Goal: Information Seeking & Learning: Compare options

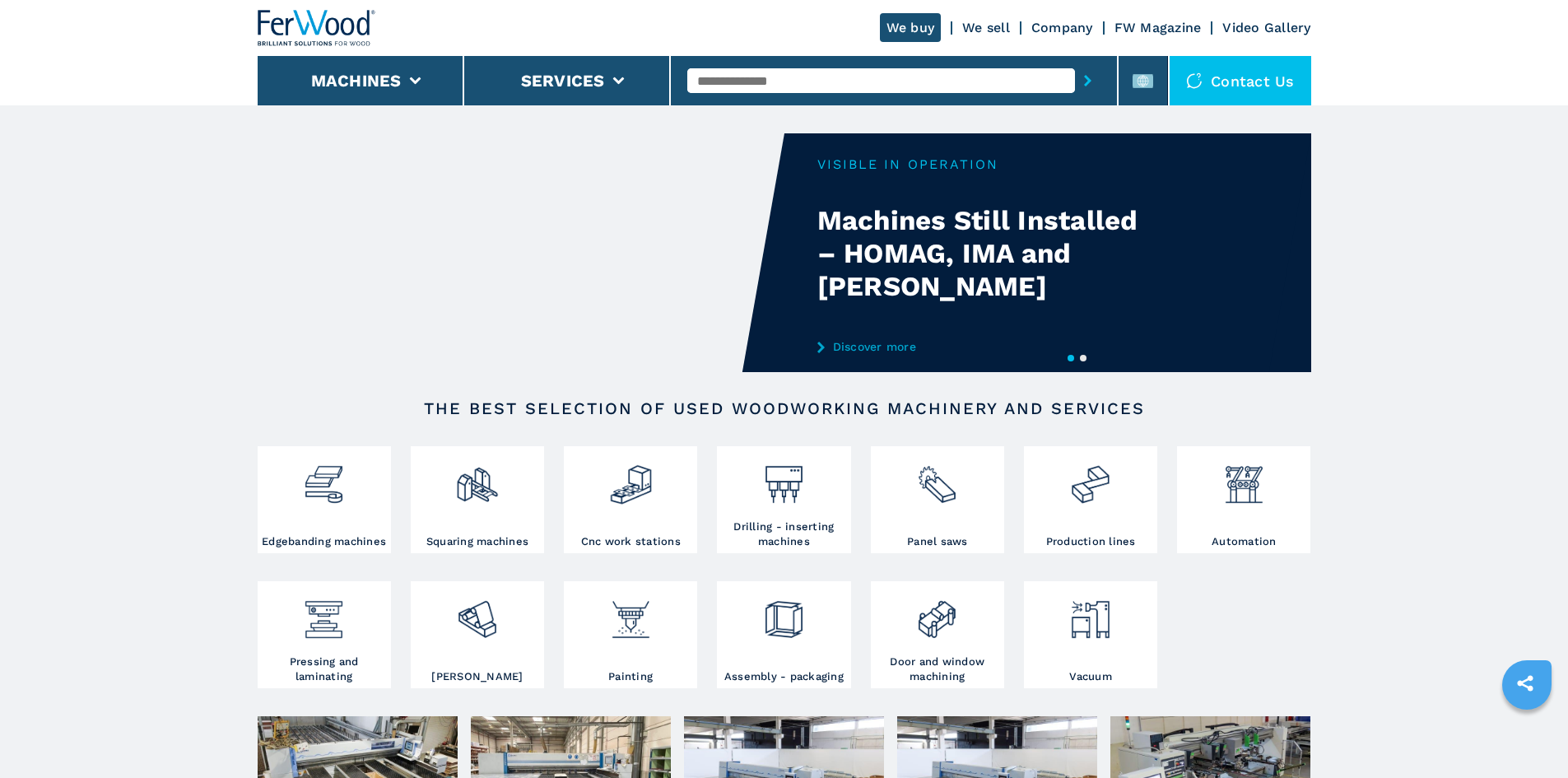
drag, startPoint x: 812, startPoint y: 85, endPoint x: 715, endPoint y: 84, distance: 97.0
click at [715, 84] on input "text" at bounding box center [881, 80] width 388 height 25
paste input "******"
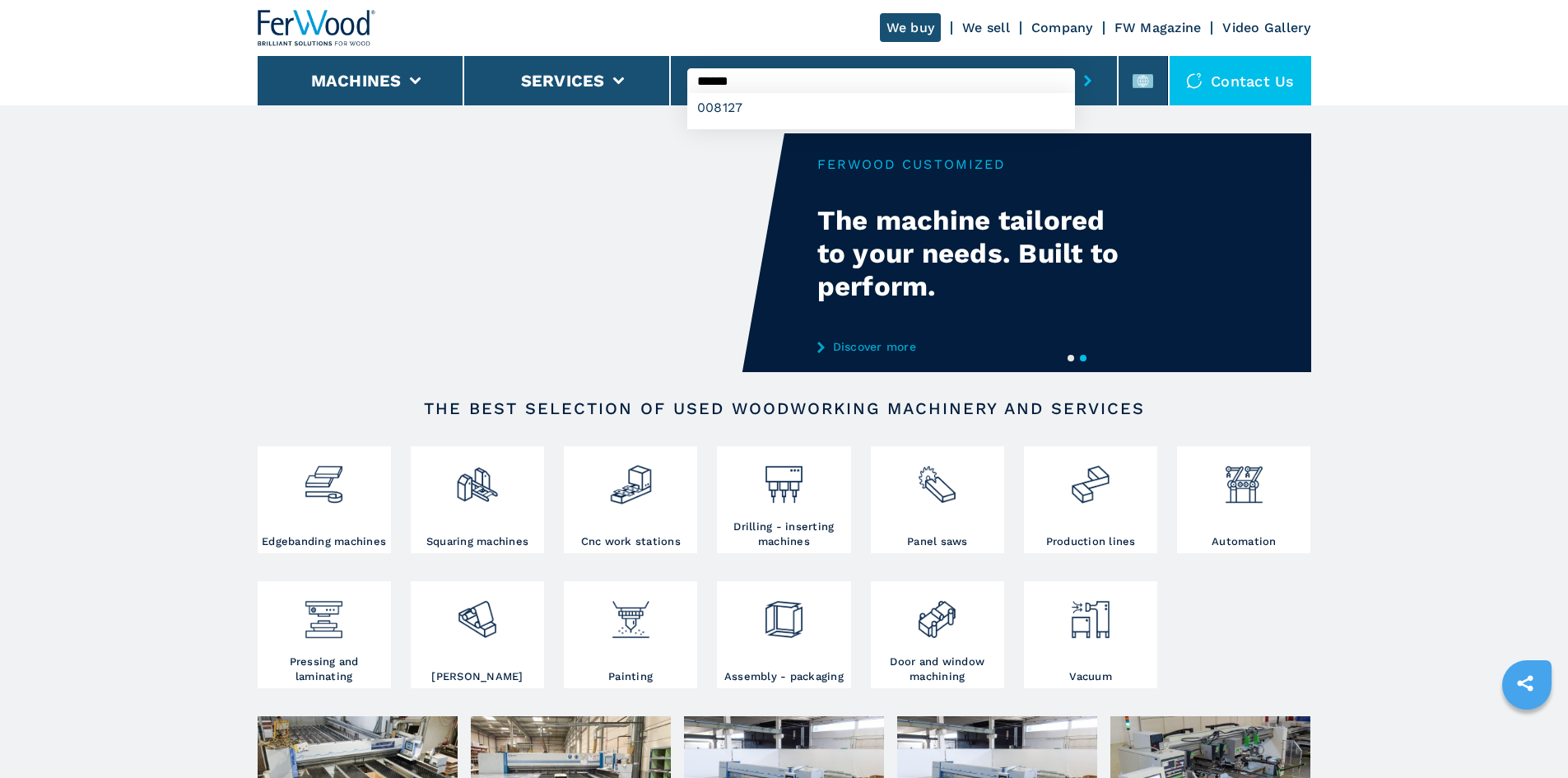
type input "******"
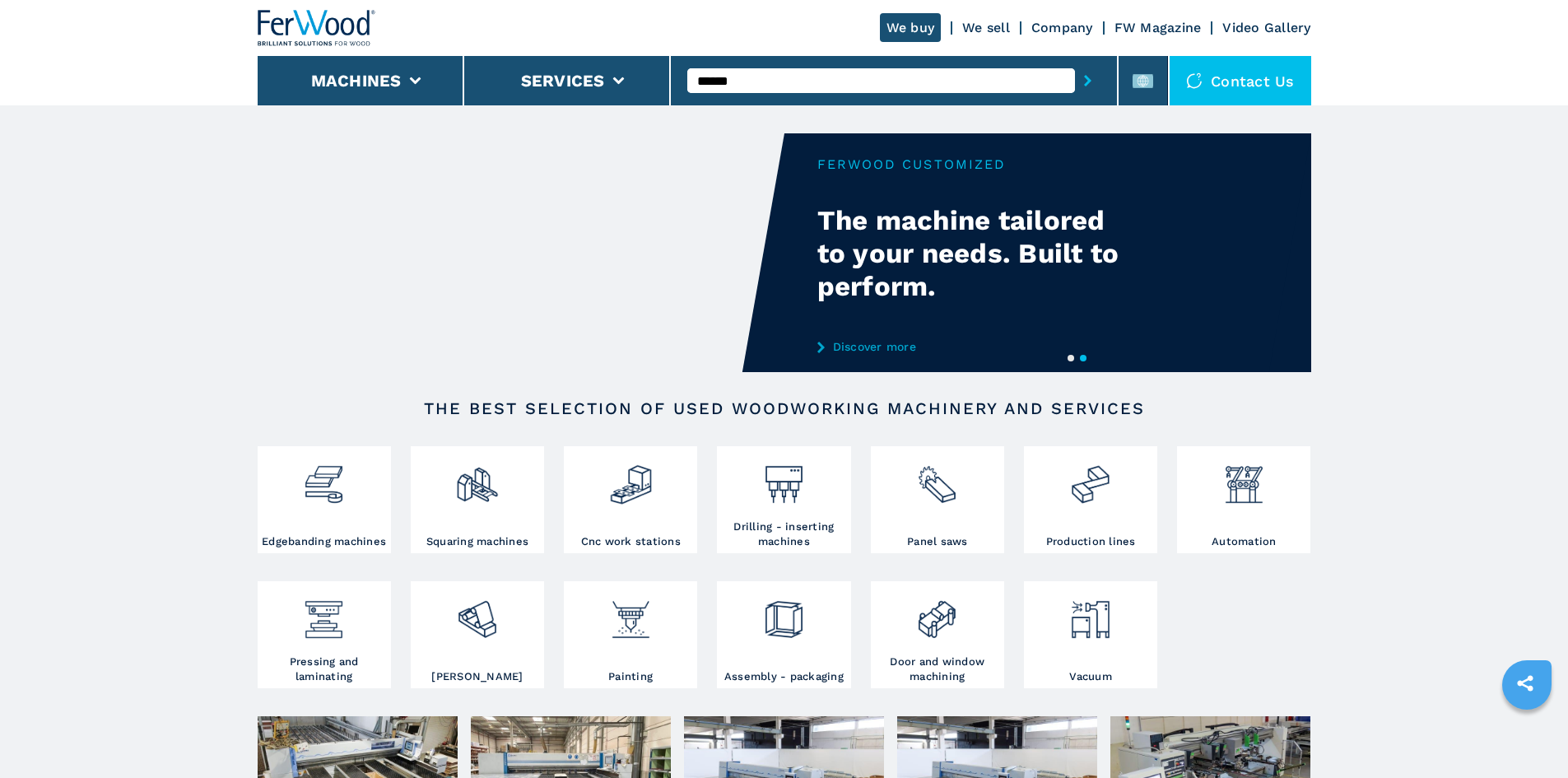
click at [1084, 86] on icon "submit-button" at bounding box center [1088, 80] width 7 height 12
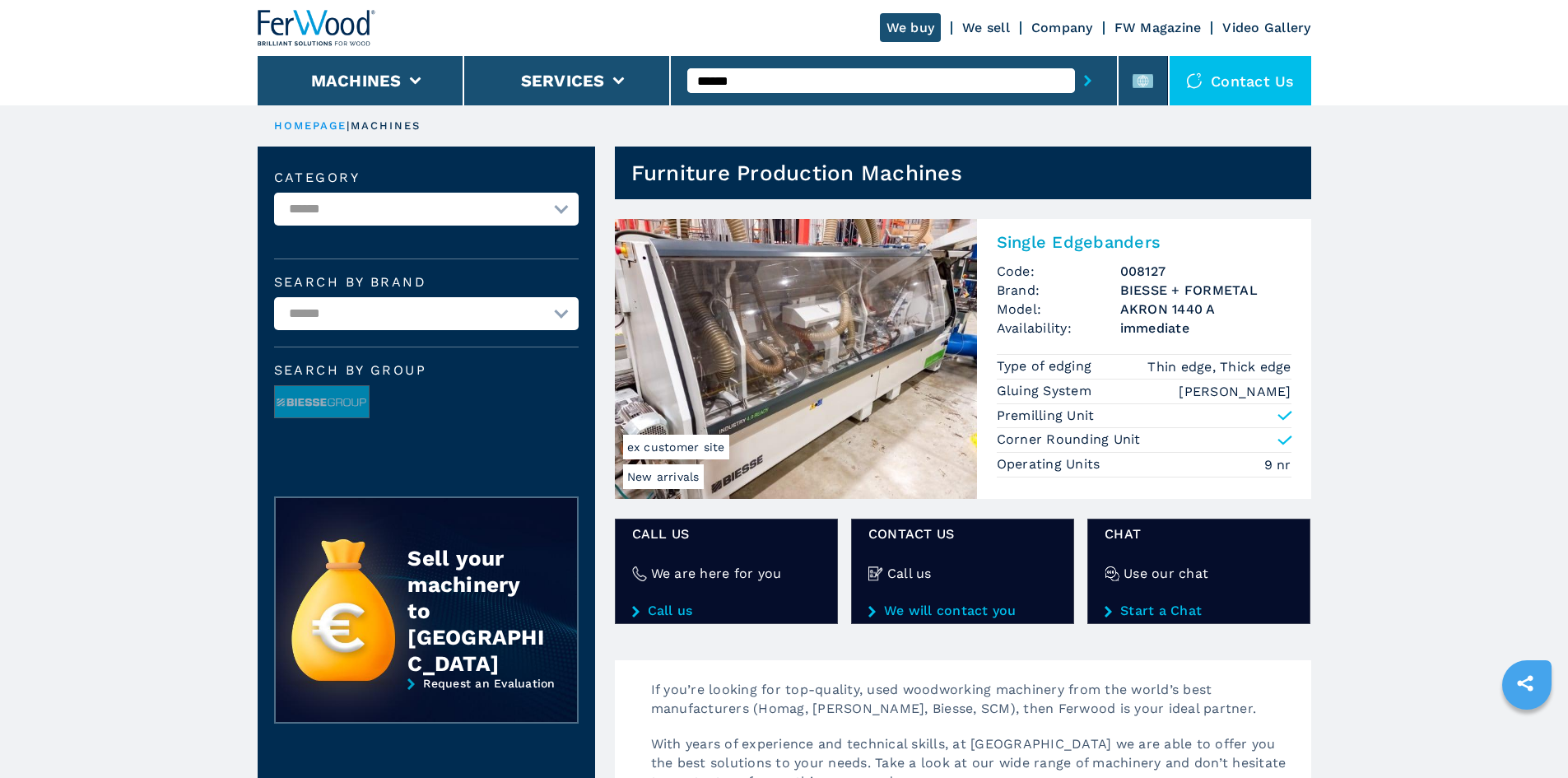
click at [1064, 244] on h2 "Single Edgebanders" at bounding box center [1144, 242] width 295 height 20
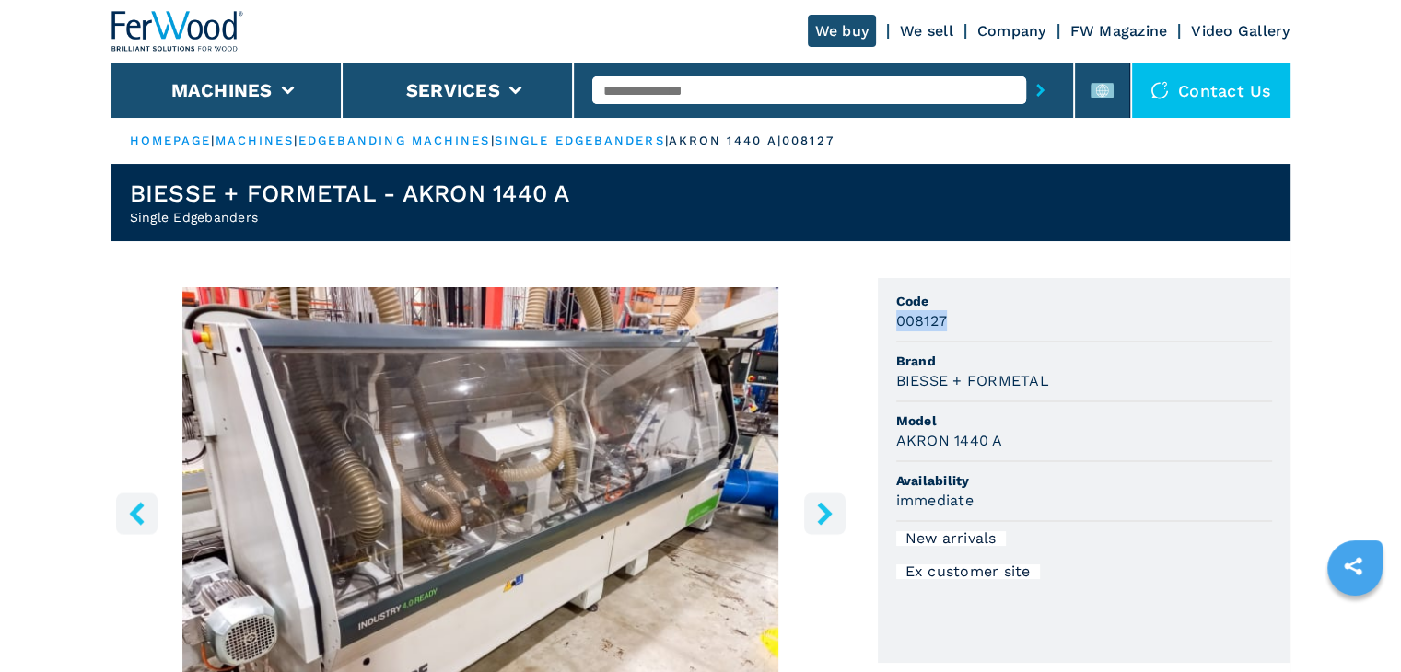
drag, startPoint x: 943, startPoint y: 329, endPoint x: 899, endPoint y: 333, distance: 44.4
click at [899, 333] on li "Code 008127" at bounding box center [1084, 313] width 376 height 60
copy h3 "008127"
click at [1055, 332] on li "Code 008127" at bounding box center [1084, 313] width 376 height 60
drag, startPoint x: 893, startPoint y: 383, endPoint x: 1061, endPoint y: 379, distance: 167.7
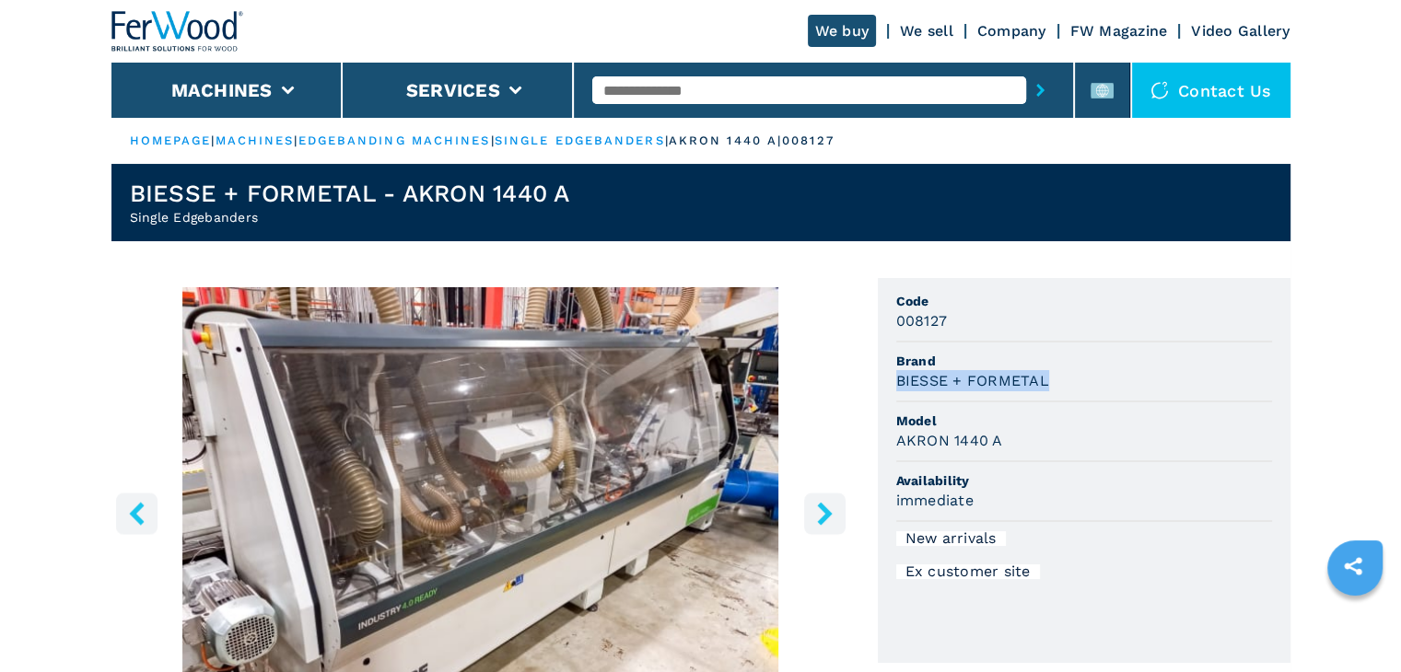
click at [1061, 379] on ul "Code 008127 Brand BIESSE + FORMETAL Model AKRON 1440 A Availability immediate N…" at bounding box center [1084, 470] width 413 height 385
copy h3 "BIESSE + FORMETAL"
click at [1025, 441] on div "AKRON 1440 A" at bounding box center [1084, 440] width 376 height 21
drag, startPoint x: 997, startPoint y: 444, endPoint x: 895, endPoint y: 439, distance: 102.3
click at [896, 439] on div "AKRON 1440 A" at bounding box center [1084, 440] width 376 height 21
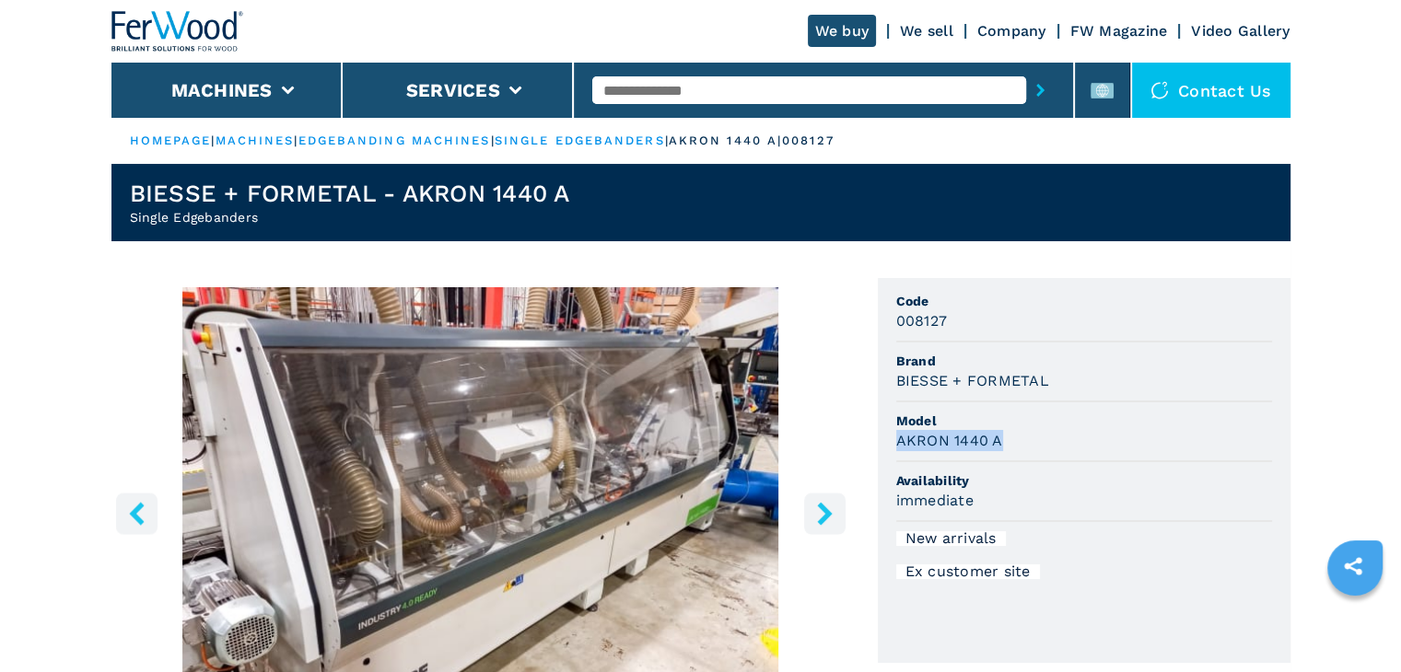
copy h3 "AKRON 1440 A"
click at [1067, 402] on li "Model AKRON 1440 A" at bounding box center [1084, 432] width 376 height 60
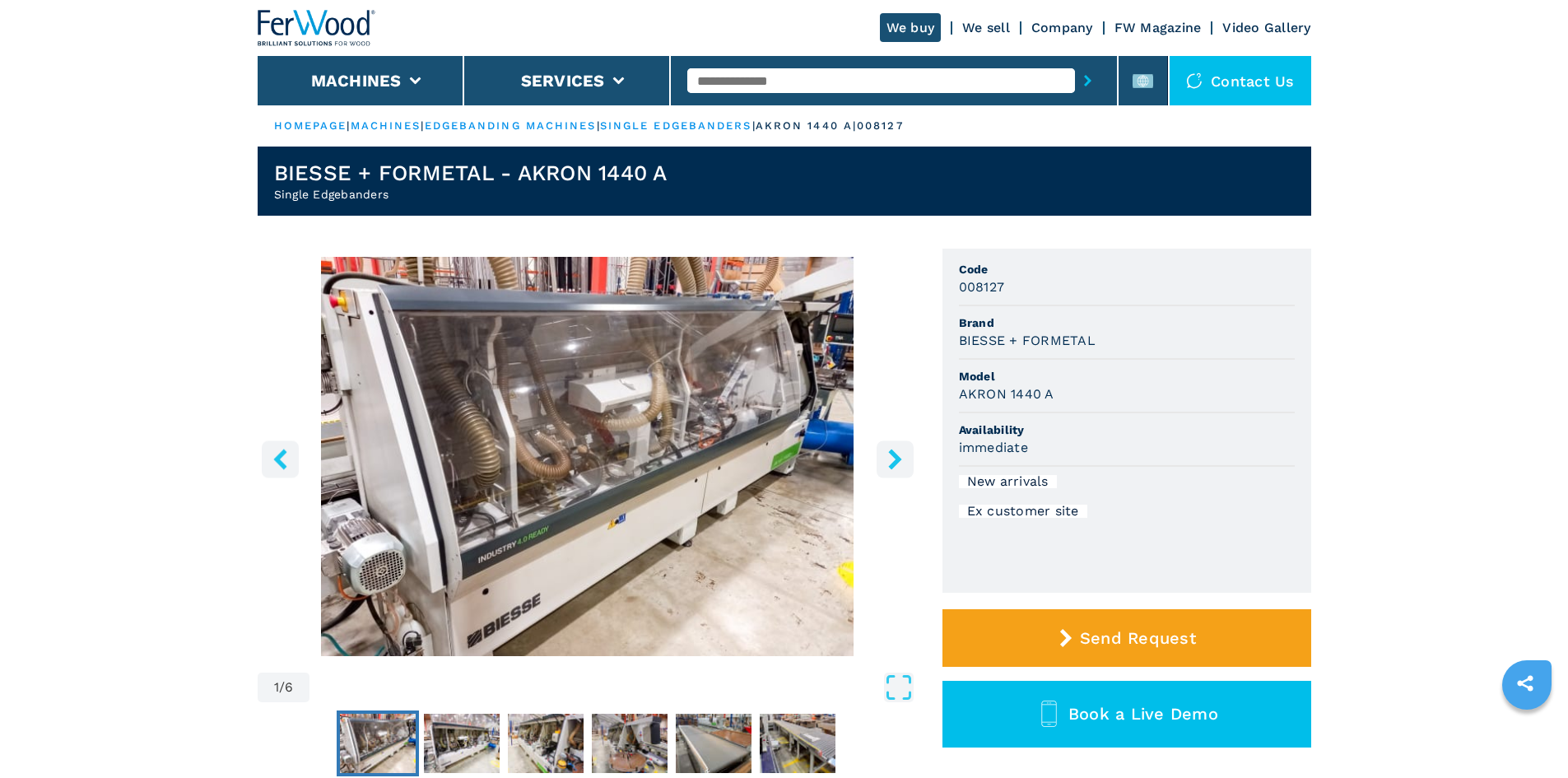
click at [589, 473] on img "Go to Slide 1" at bounding box center [587, 456] width 661 height 400
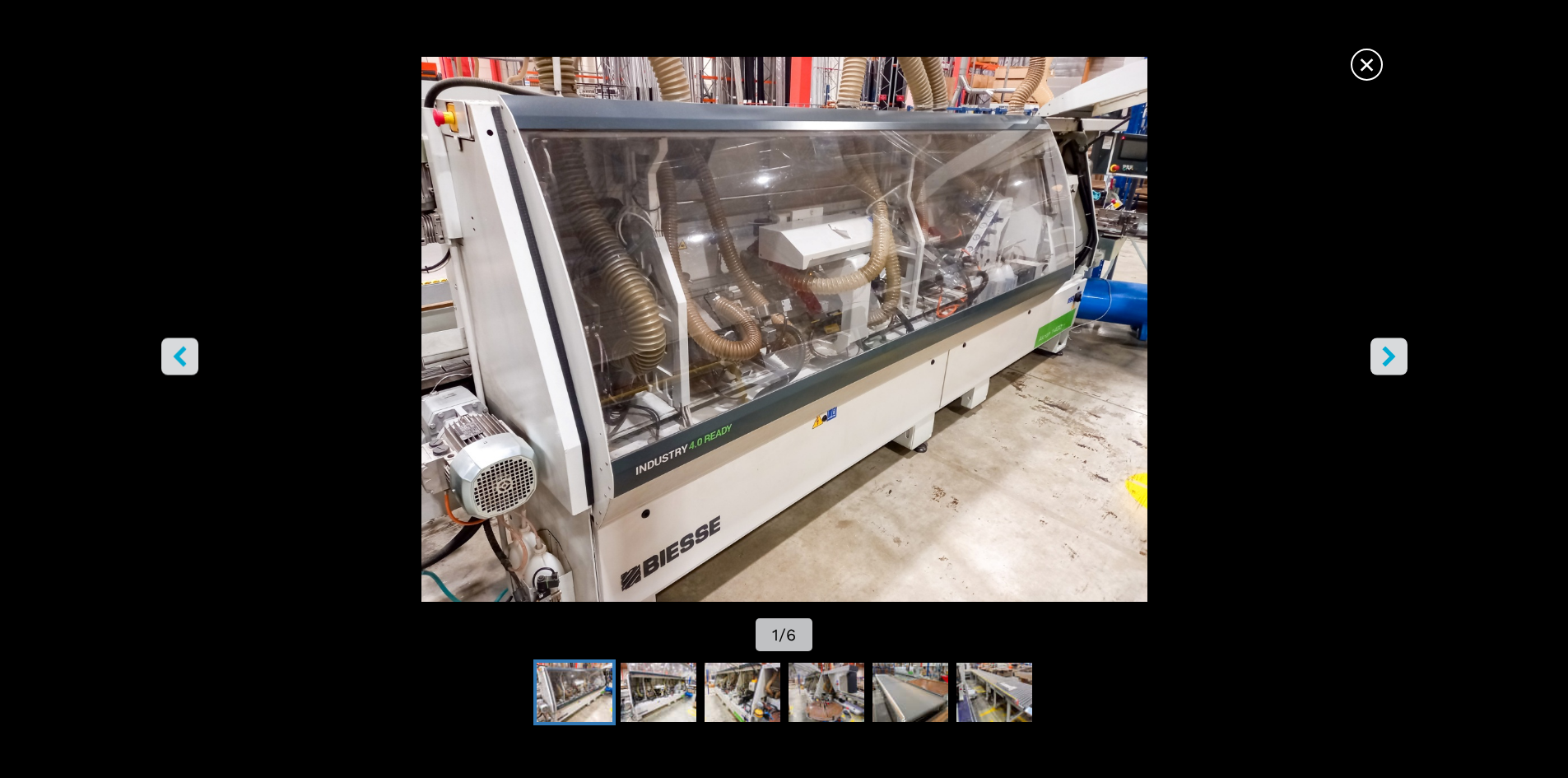
click at [1376, 64] on span "×" at bounding box center [1367, 61] width 29 height 29
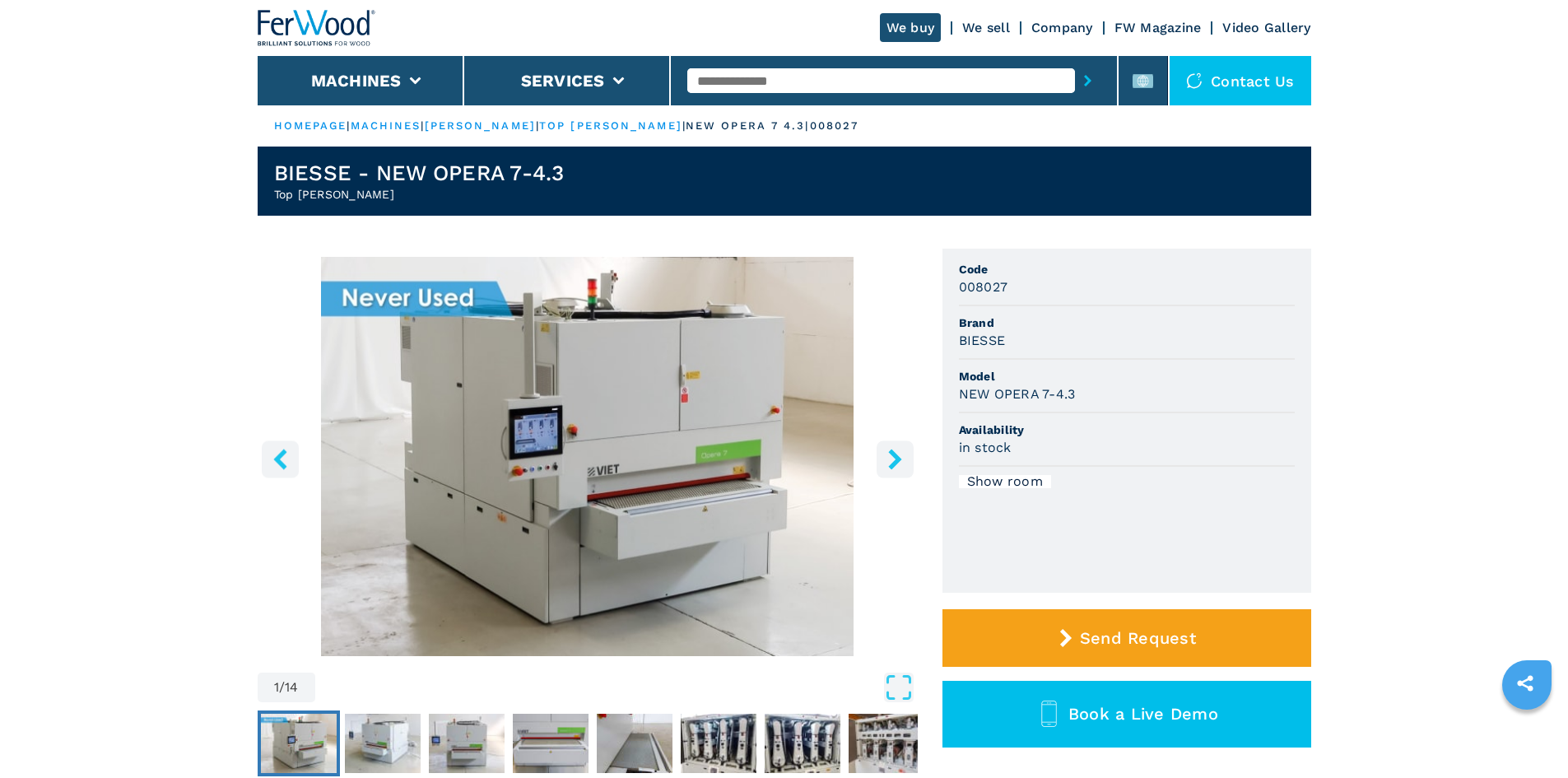
click at [768, 74] on input "text" at bounding box center [881, 80] width 388 height 25
paste input "******"
type input "******"
click at [1084, 79] on icon "submit-button" at bounding box center [1088, 80] width 7 height 12
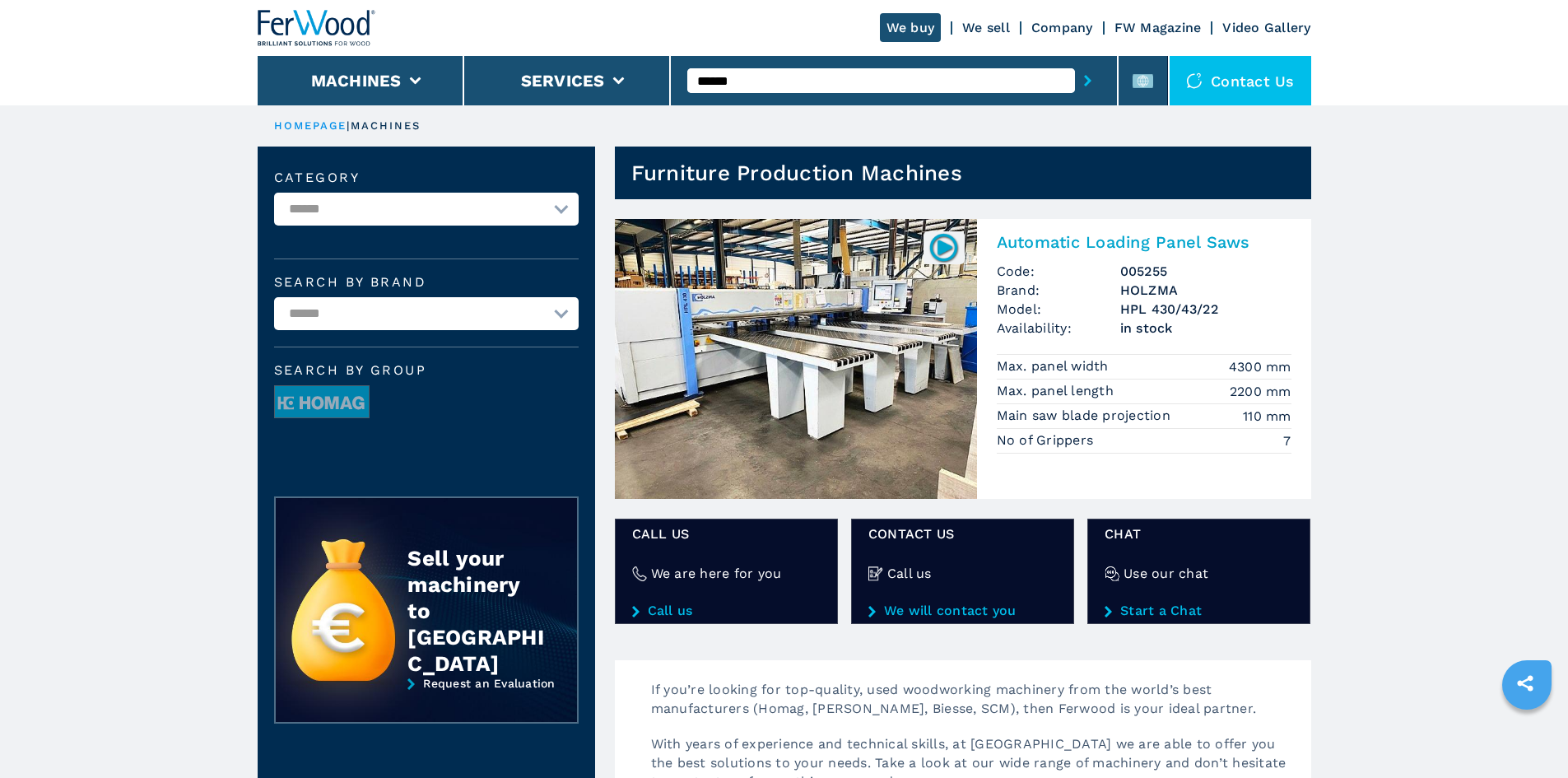
click at [1088, 241] on h2 "Automatic Loading Panel Saws" at bounding box center [1144, 242] width 295 height 20
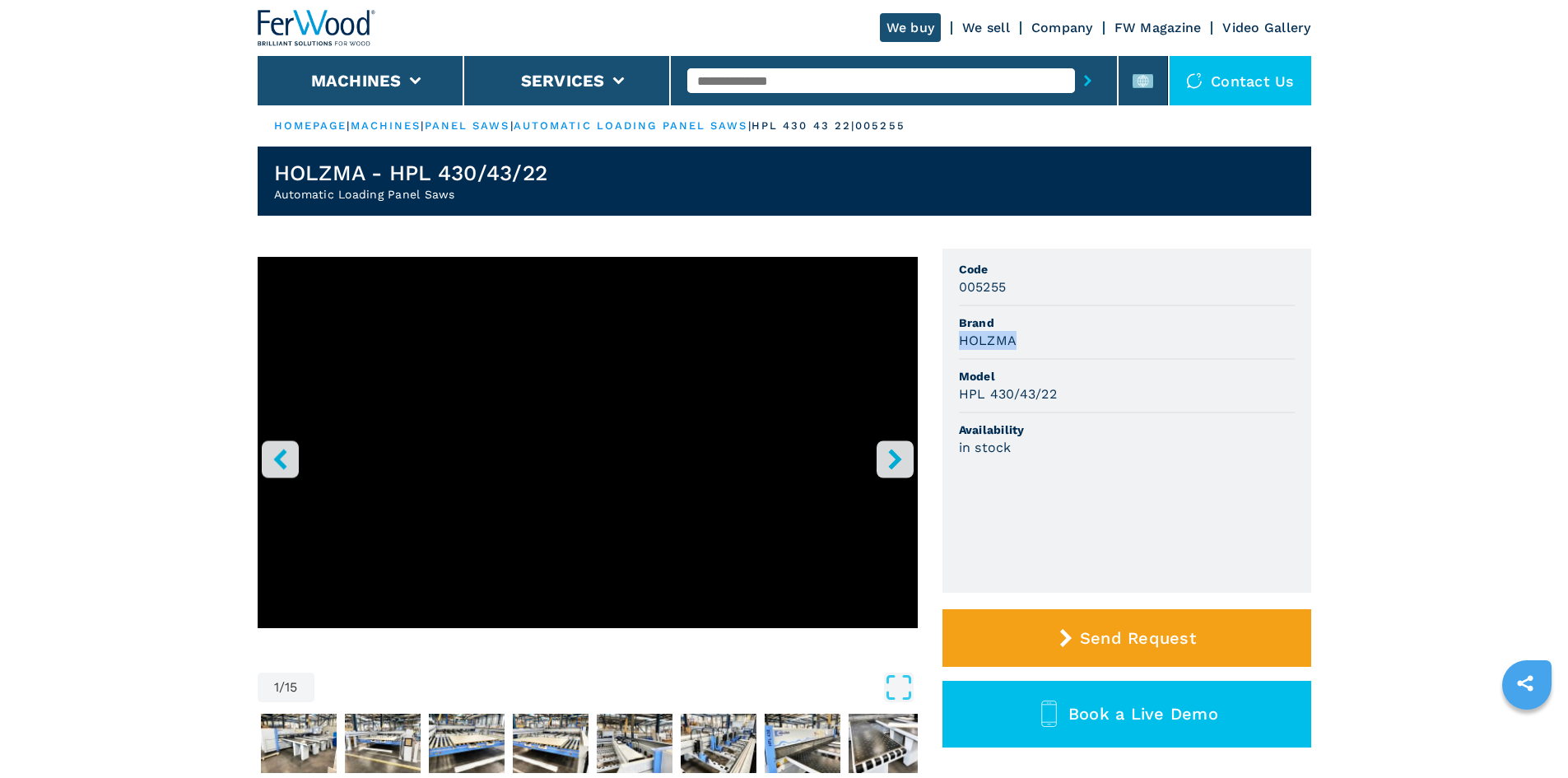
drag, startPoint x: 959, startPoint y: 334, endPoint x: 1022, endPoint y: 334, distance: 63.0
click at [1022, 334] on div "HOLZMA" at bounding box center [1127, 340] width 336 height 19
copy h3 "HOLZMA"
drag, startPoint x: 1298, startPoint y: 449, endPoint x: 1284, endPoint y: 445, distance: 14.6
click at [1284, 445] on ul "Code 005255 Brand HOLZMA Model HPL 430/43/22 Availability in stock" at bounding box center [1127, 420] width 369 height 344
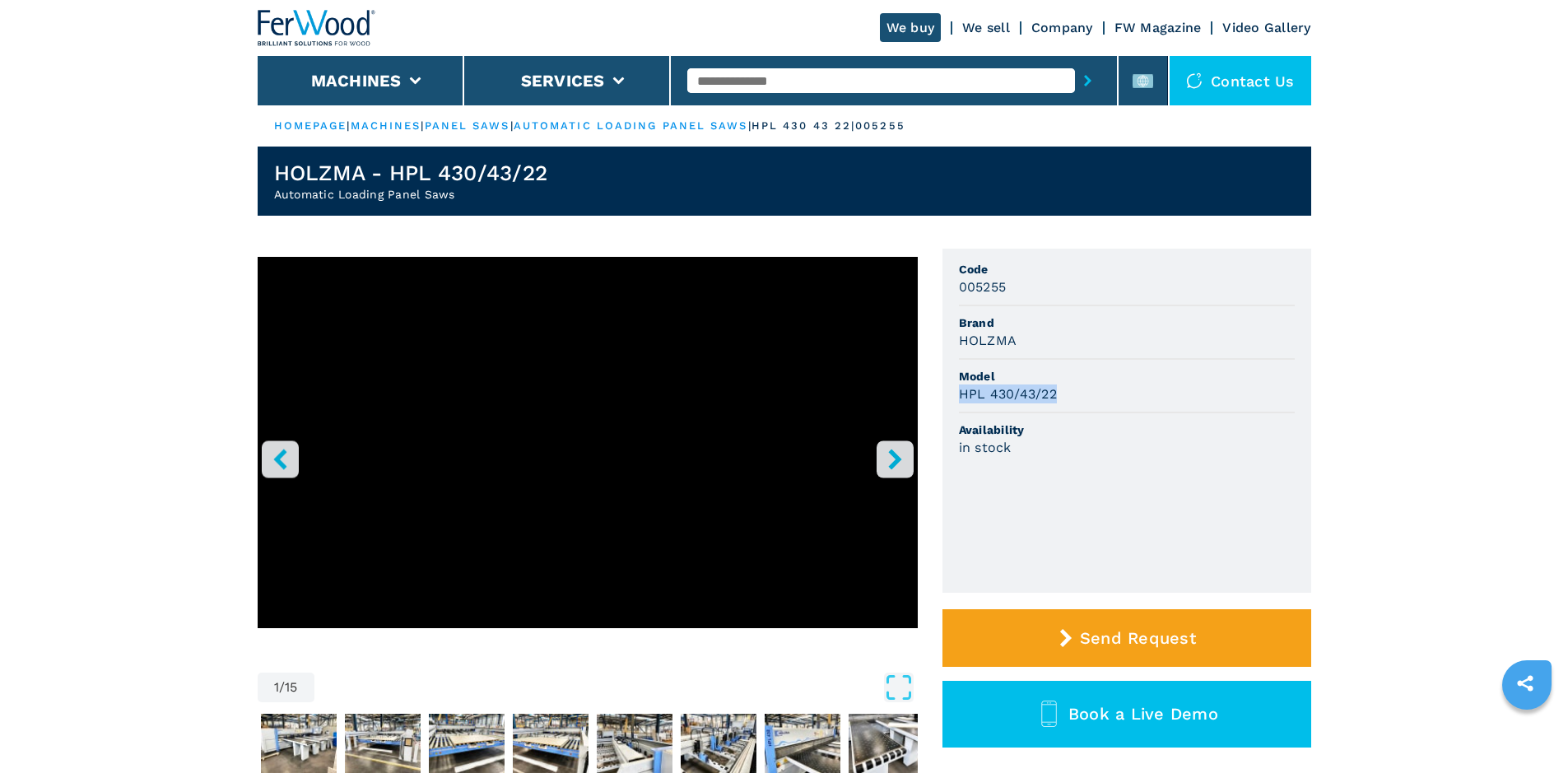
drag, startPoint x: 957, startPoint y: 392, endPoint x: 1072, endPoint y: 396, distance: 115.1
click at [1072, 396] on ul "Code 005255 Brand HOLZMA Model HPL 430/43/22 Availability in stock" at bounding box center [1127, 420] width 369 height 344
copy h3 "HPL 430/43/22"
click at [1151, 359] on li "Model HPL 430/43/22" at bounding box center [1127, 386] width 336 height 54
drag, startPoint x: 956, startPoint y: 287, endPoint x: 1015, endPoint y: 289, distance: 59.0
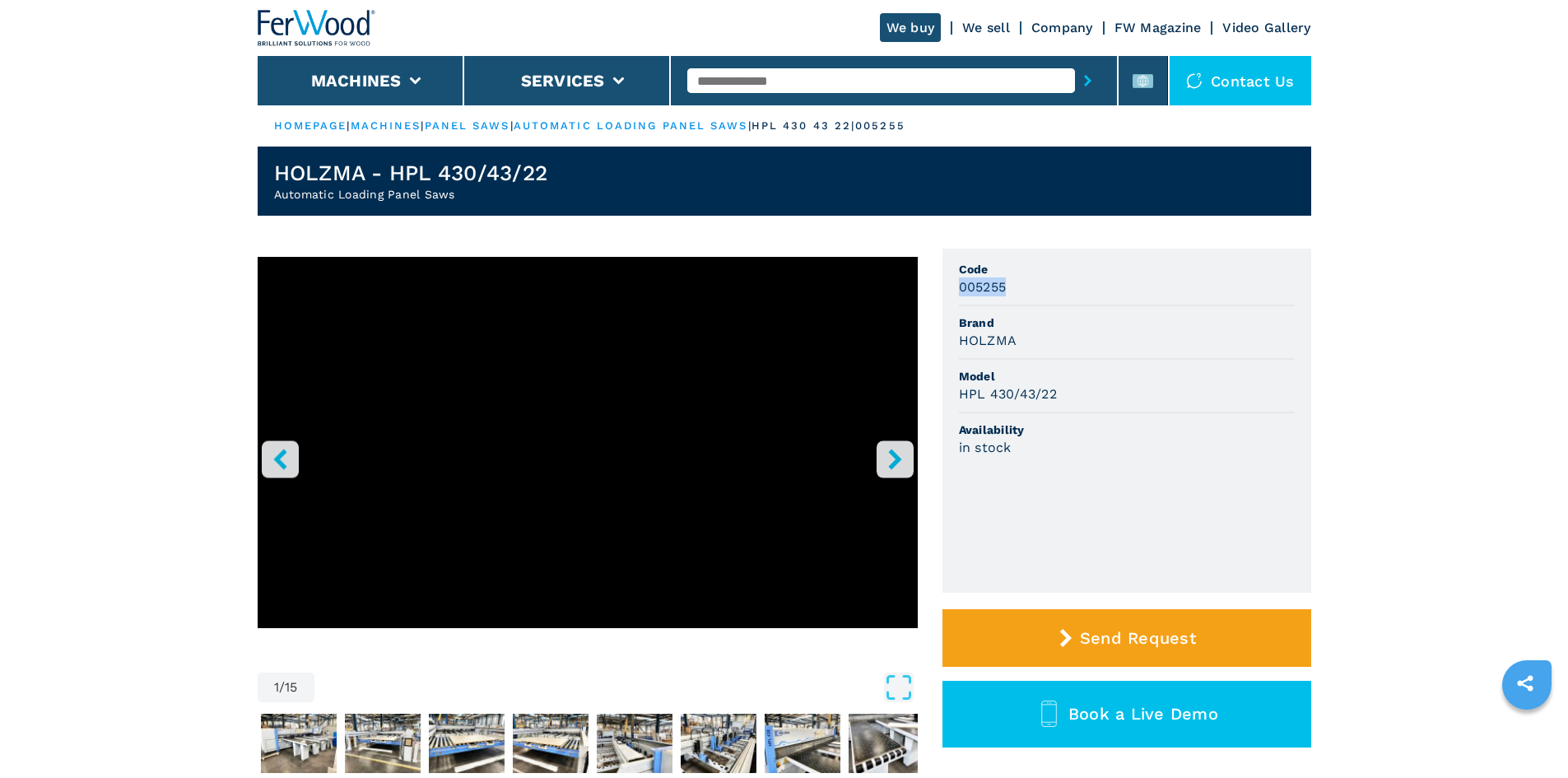
click at [1015, 289] on ul "Code 005255 Brand HOLZMA Model HPL 430/43/22 Availability in stock" at bounding box center [1127, 420] width 369 height 344
copy h3 "005255"
drag, startPoint x: 1109, startPoint y: 320, endPoint x: 1088, endPoint y: 313, distance: 22.1
click at [1100, 321] on span "Brand" at bounding box center [1127, 323] width 336 height 16
click at [783, 83] on input "text" at bounding box center [881, 80] width 388 height 25
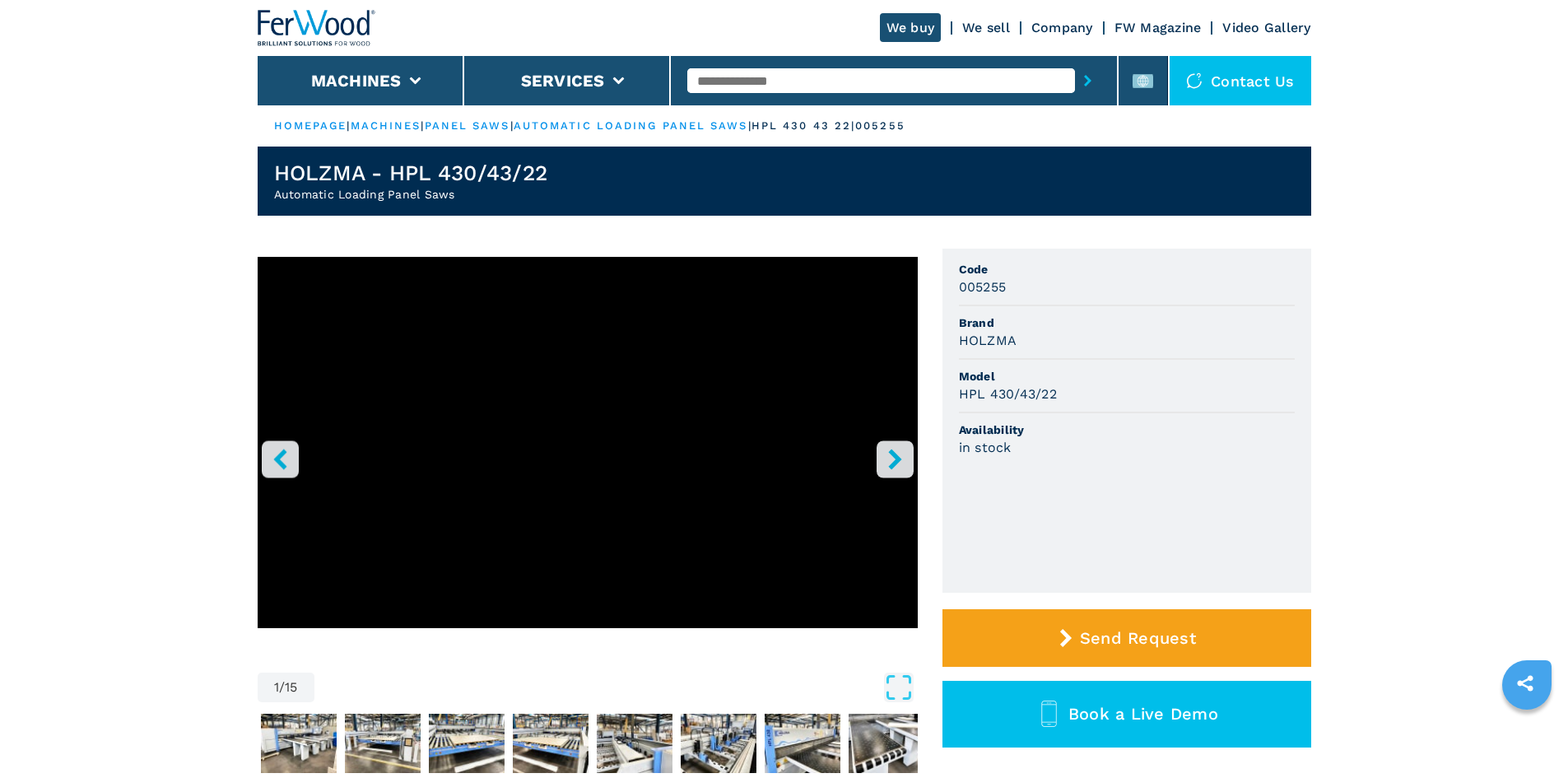
paste input "******"
type input "******"
click at [1075, 78] on button "submit-button" at bounding box center [1088, 80] width 26 height 38
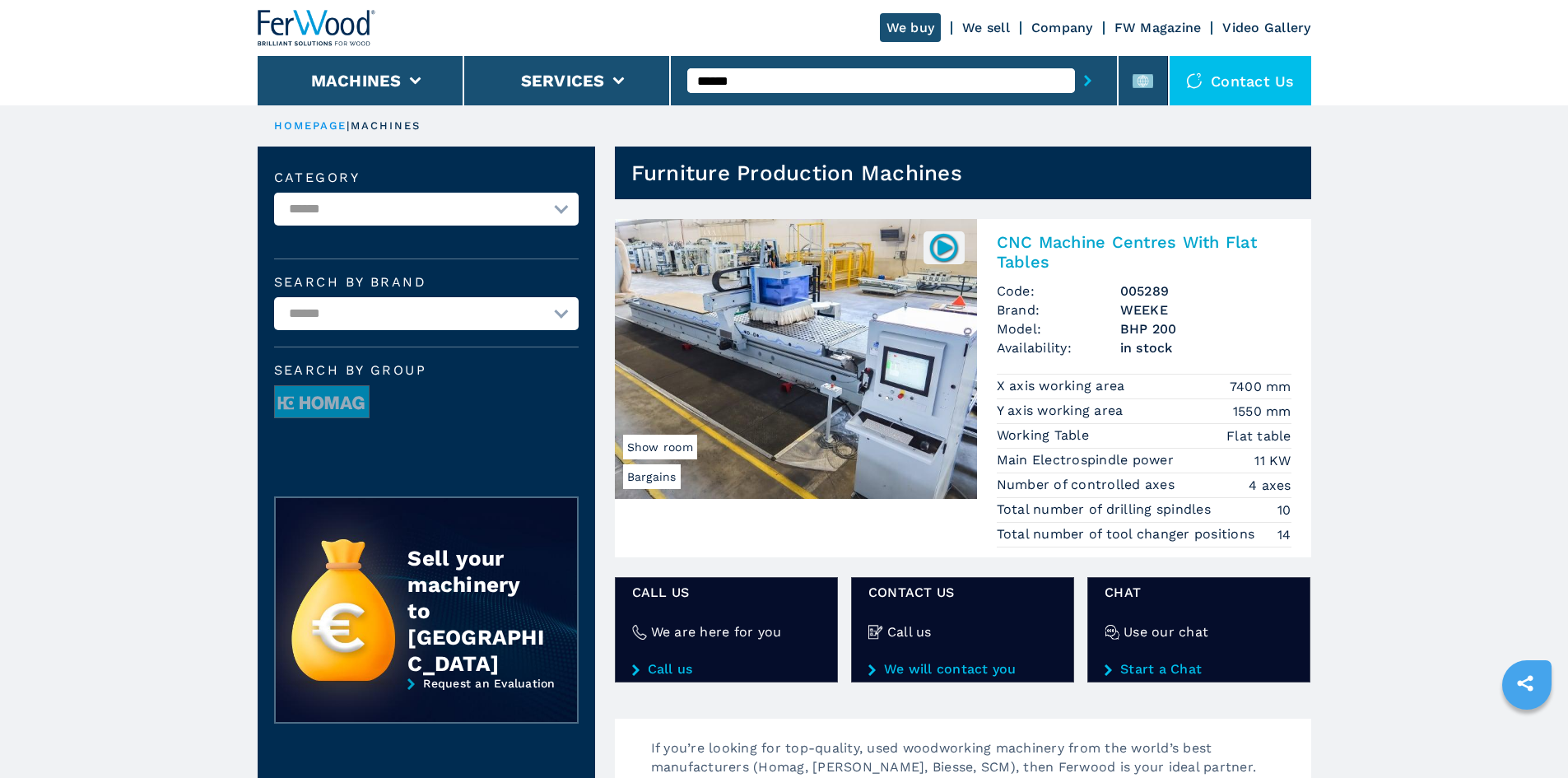
click at [1187, 240] on h2 "CNC Machine Centres With Flat Tables" at bounding box center [1144, 252] width 295 height 39
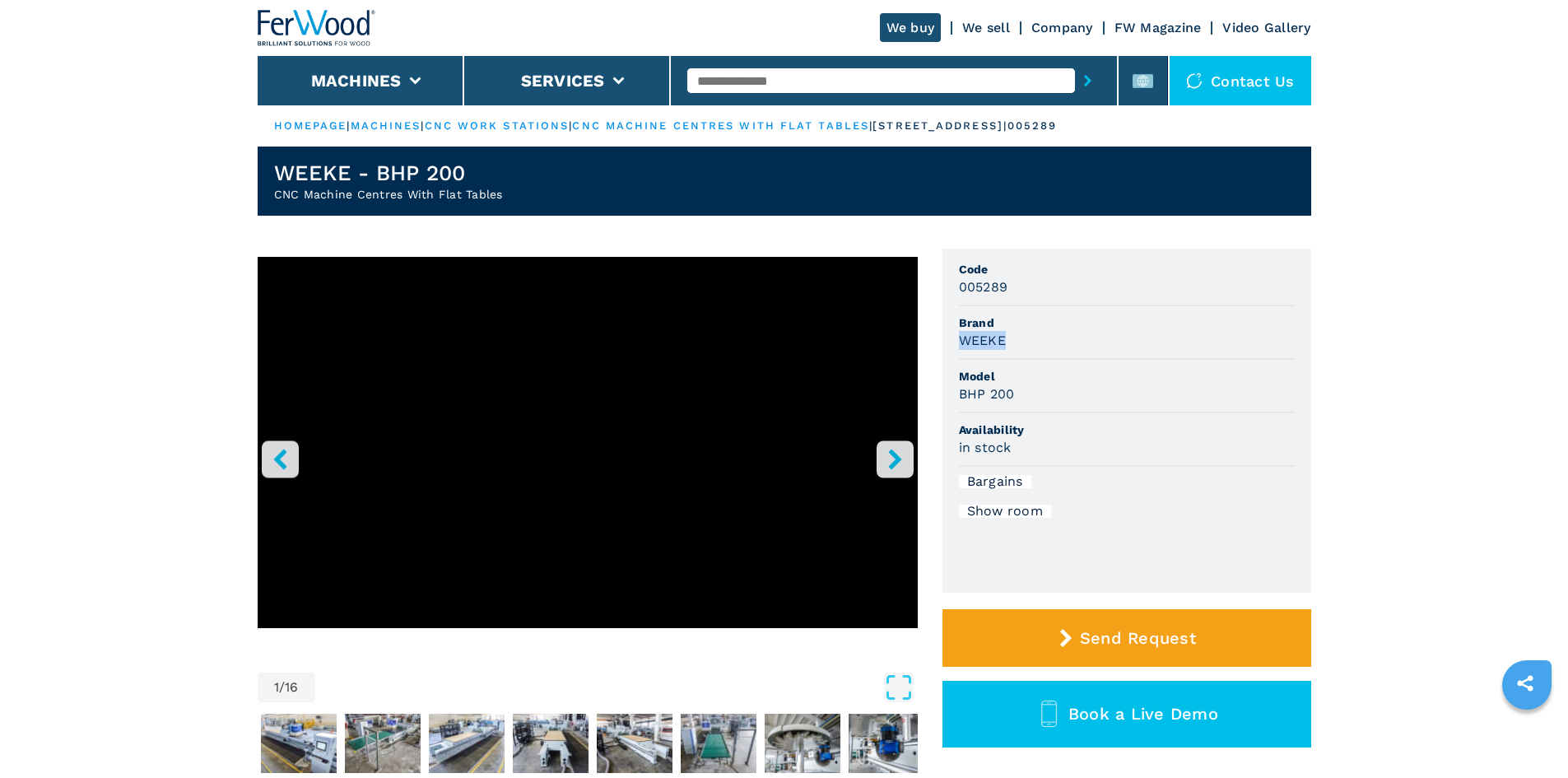
drag, startPoint x: 962, startPoint y: 339, endPoint x: 1005, endPoint y: 347, distance: 43.7
click at [1005, 347] on h3 "WEEKE" at bounding box center [982, 340] width 46 height 19
copy h3 "WEEKE"
click at [1081, 330] on span "Brand" at bounding box center [1127, 323] width 336 height 16
drag, startPoint x: 960, startPoint y: 392, endPoint x: 1047, endPoint y: 395, distance: 87.1
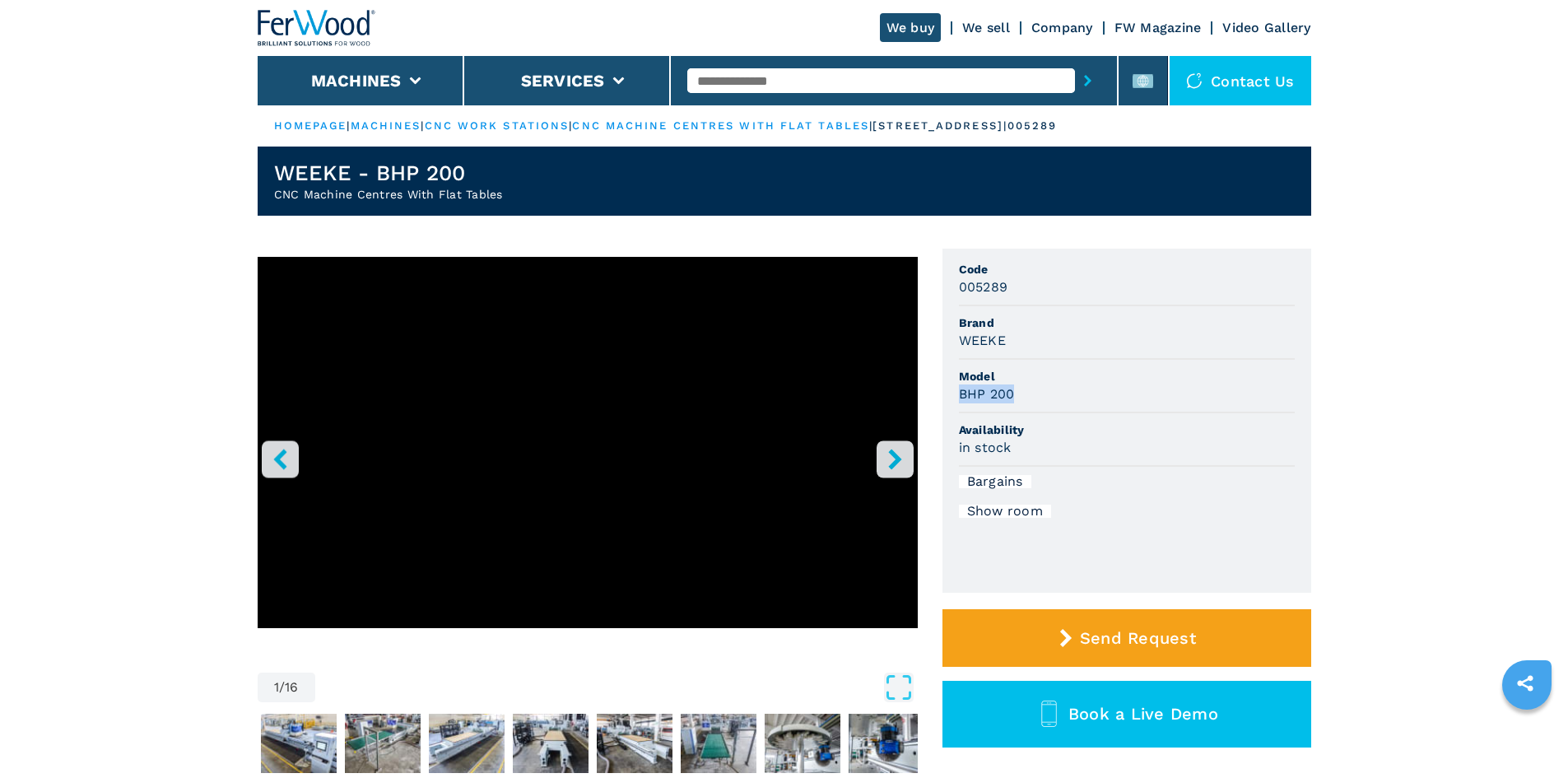
click at [1047, 395] on div "BHP 200" at bounding box center [1127, 393] width 336 height 19
copy h3 "BHP 200"
click at [1058, 348] on div "WEEKE" at bounding box center [1127, 340] width 336 height 19
drag, startPoint x: 1007, startPoint y: 289, endPoint x: 996, endPoint y: 295, distance: 12.5
click at [936, 288] on div "1 / 16 Unit Measure ****** ******** Code 005289 Brand WEEKE Model BHP 200 Avail…" at bounding box center [784, 537] width 1054 height 578
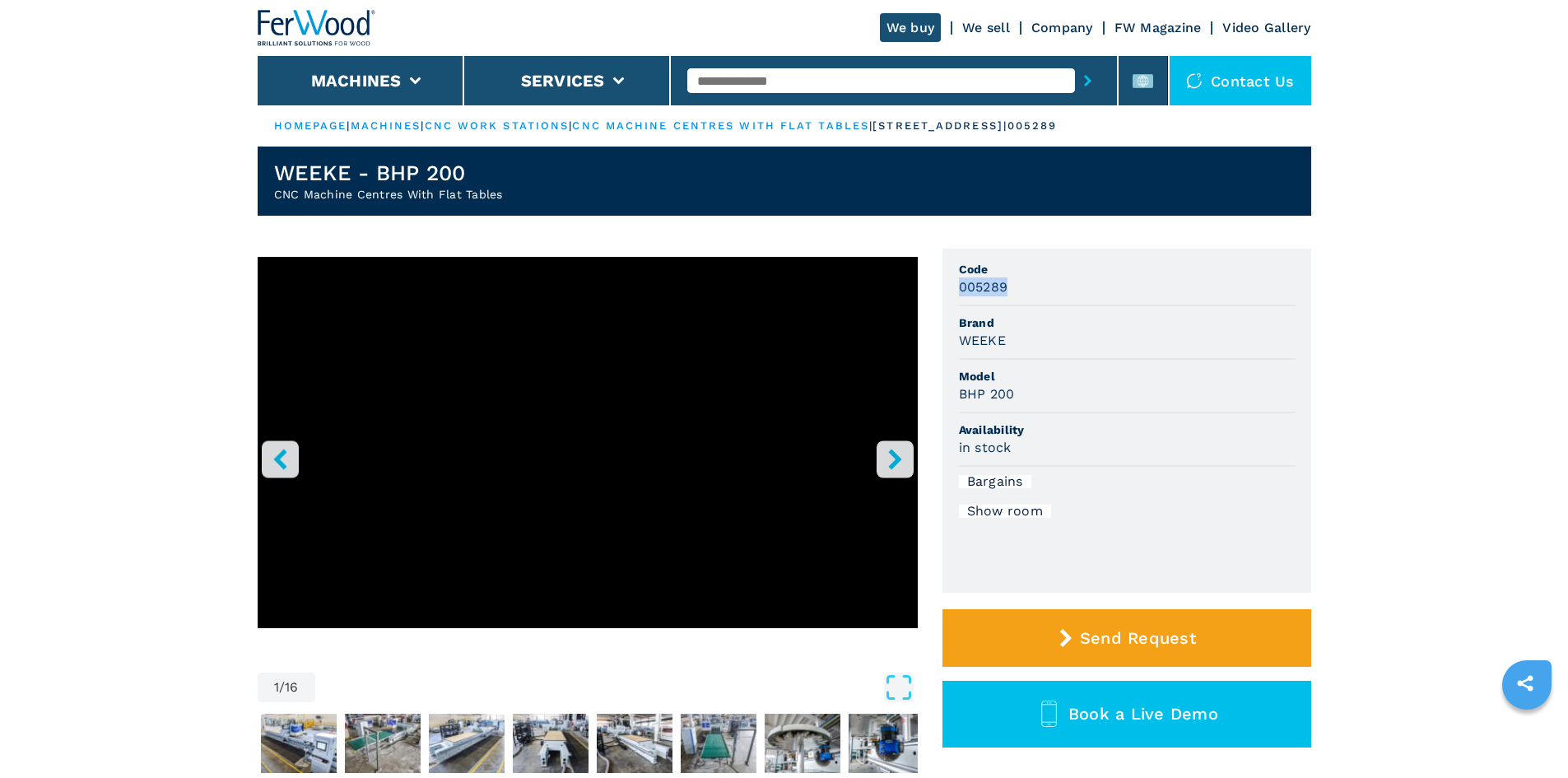
copy h3 "005289"
